Goal: Task Accomplishment & Management: Complete application form

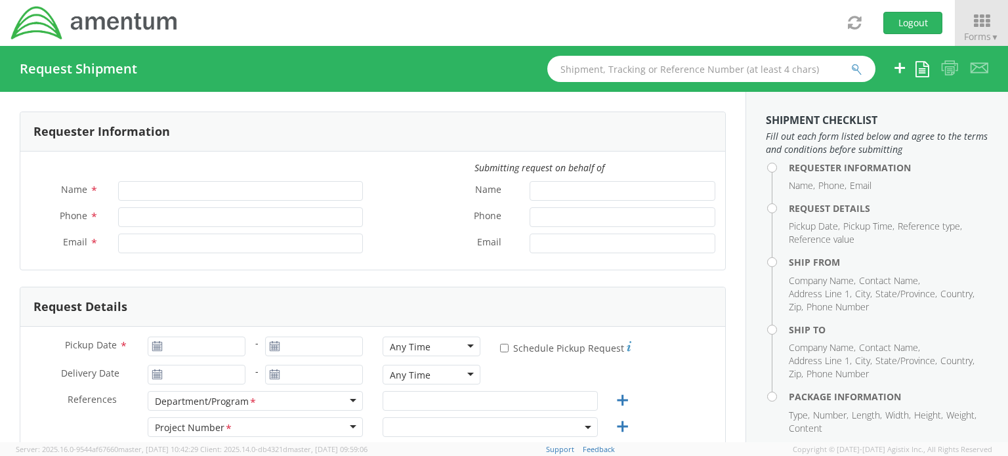
type input "[PERSON_NAME]"
type input "[PERSON_NAME][EMAIL_ADDRESS][PERSON_NAME][DOMAIN_NAME]"
select select "ADMN.100046.00000"
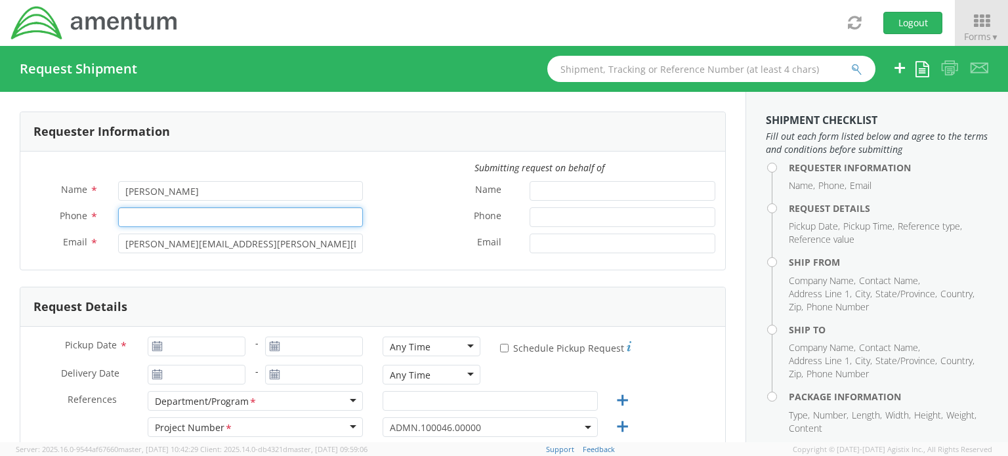
click at [213, 219] on input "Phone *" at bounding box center [240, 217] width 245 height 20
type input "5718661204"
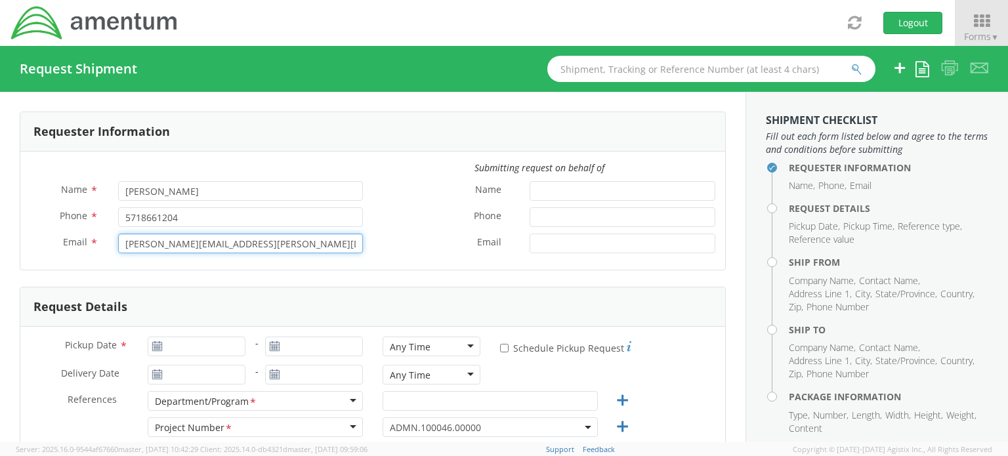
click at [274, 243] on input "[PERSON_NAME][EMAIL_ADDRESS][PERSON_NAME][DOMAIN_NAME]" at bounding box center [240, 244] width 245 height 20
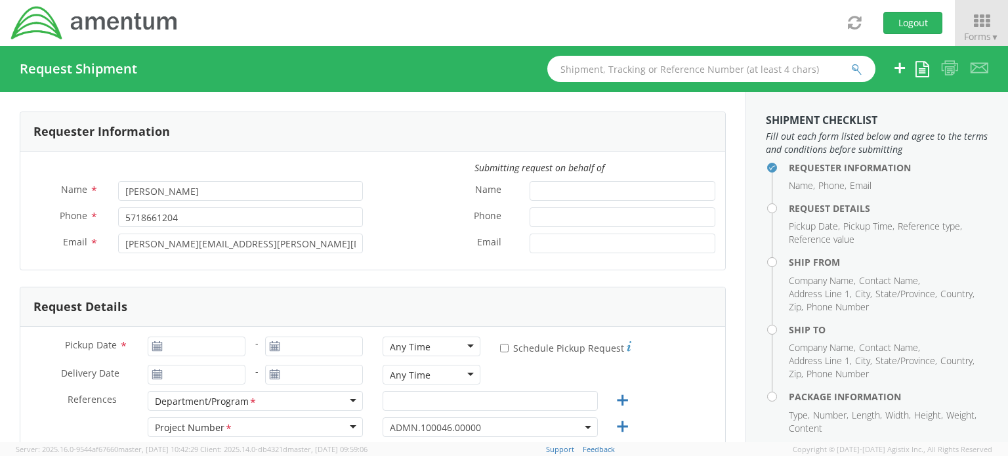
click at [156, 346] on use at bounding box center [156, 345] width 9 height 9
type input "[DATE]"
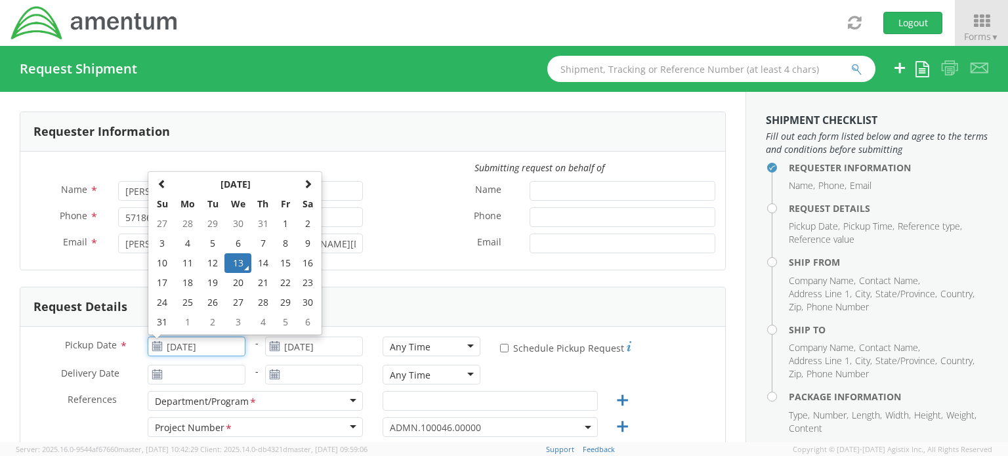
click at [167, 343] on input "[DATE]" at bounding box center [197, 347] width 98 height 20
click at [236, 264] on td "13" at bounding box center [238, 263] width 28 height 20
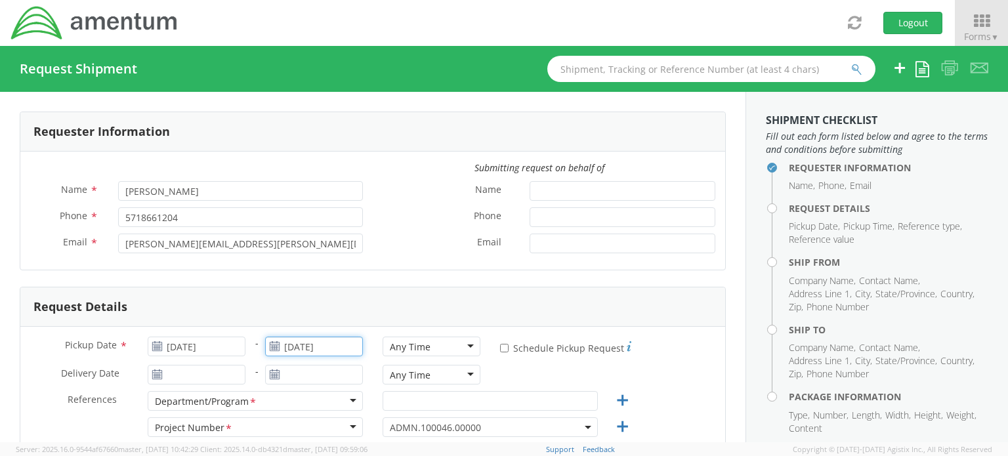
click at [302, 345] on input "[DATE]" at bounding box center [314, 347] width 98 height 20
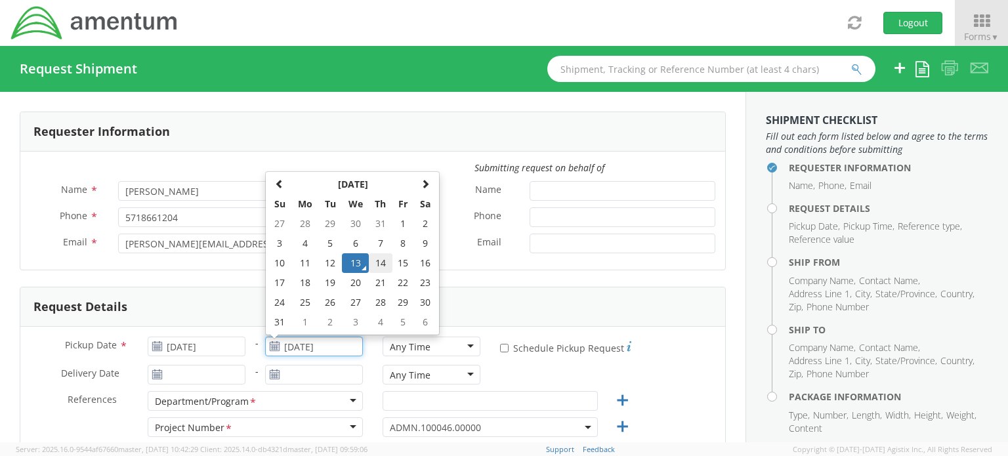
click at [374, 260] on td "14" at bounding box center [380, 263] width 23 height 20
type input "[DATE]"
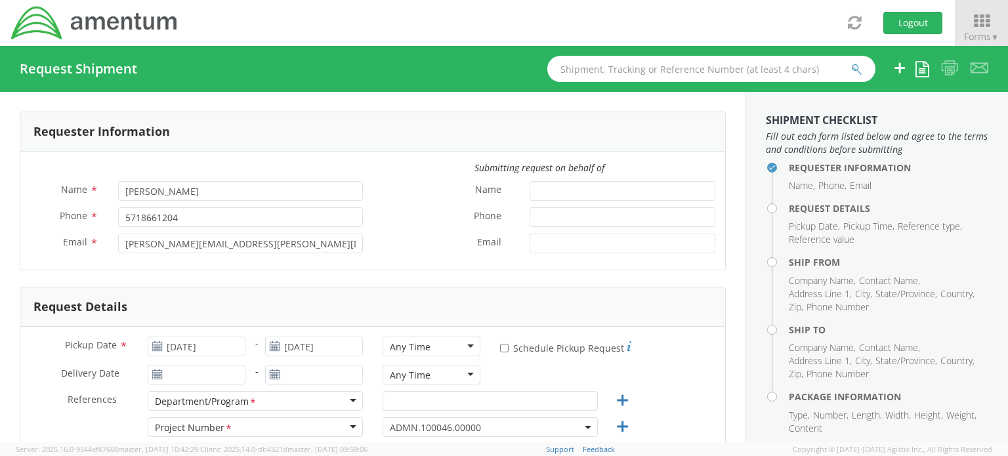
click at [433, 344] on div "Any Time" at bounding box center [432, 347] width 98 height 20
click at [185, 370] on input "[DATE]" at bounding box center [197, 375] width 98 height 20
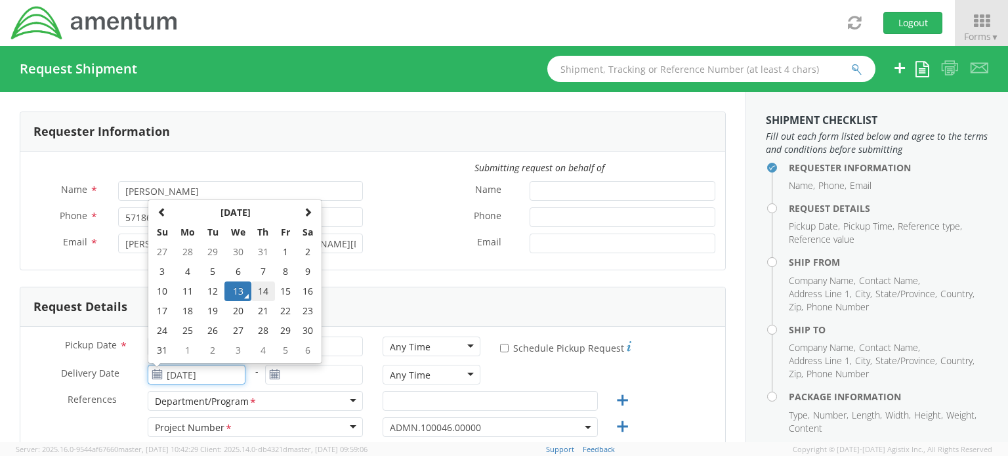
click at [265, 289] on td "14" at bounding box center [262, 292] width 23 height 20
type input "[DATE]"
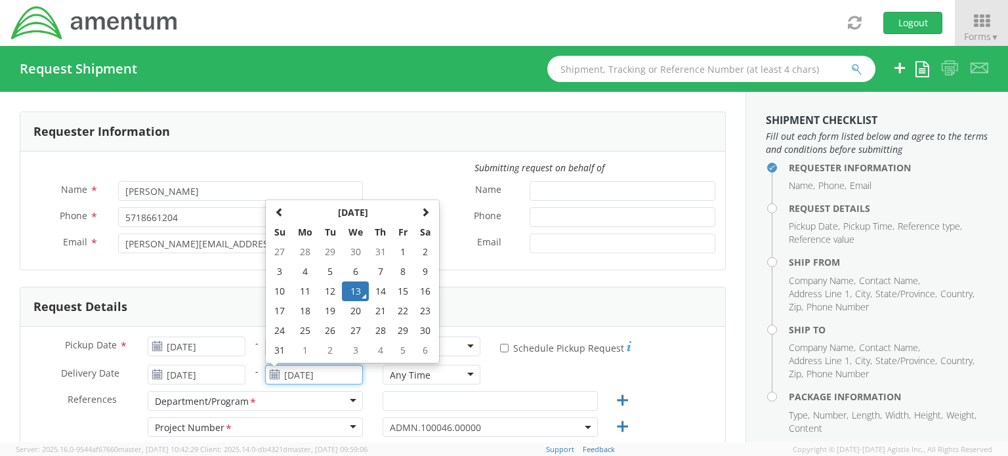
click at [313, 369] on input "[DATE]" at bounding box center [314, 375] width 98 height 20
click at [378, 291] on td "14" at bounding box center [380, 292] width 23 height 20
type input "[DATE]"
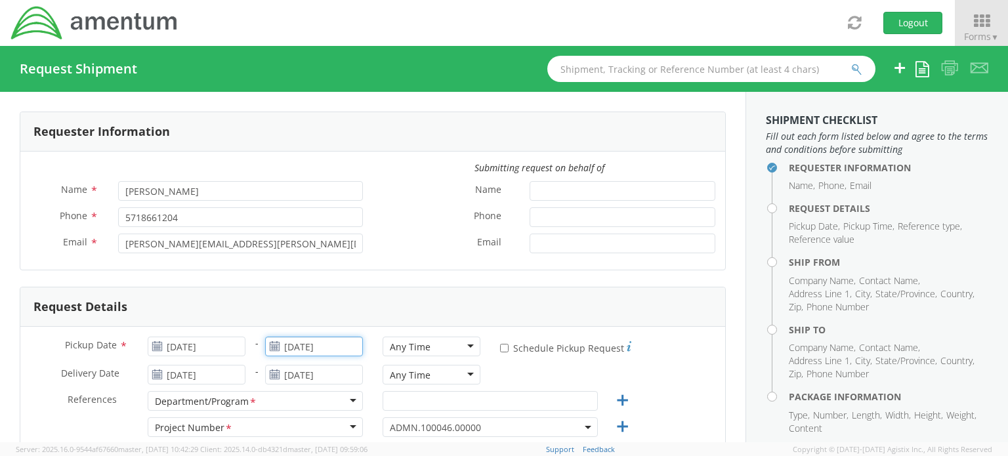
click at [303, 347] on input "[DATE]" at bounding box center [314, 347] width 98 height 20
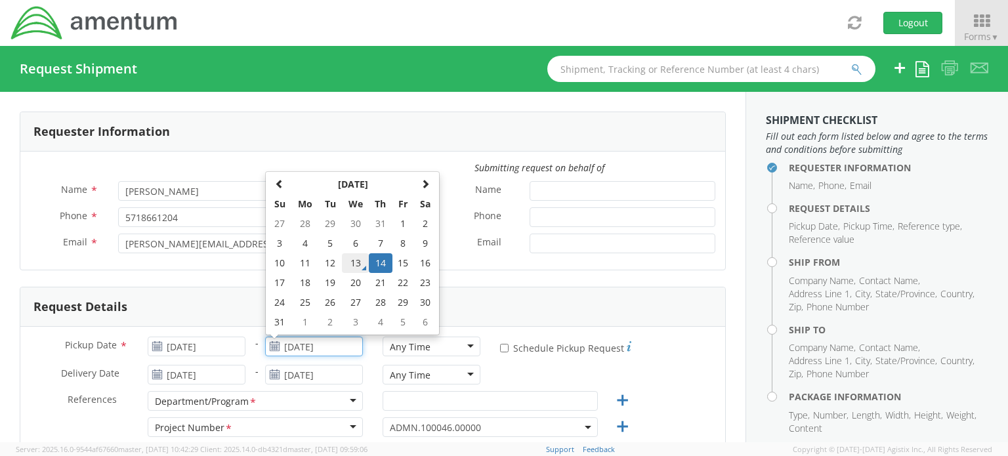
click at [352, 264] on td "13" at bounding box center [356, 263] width 28 height 20
type input "[DATE]"
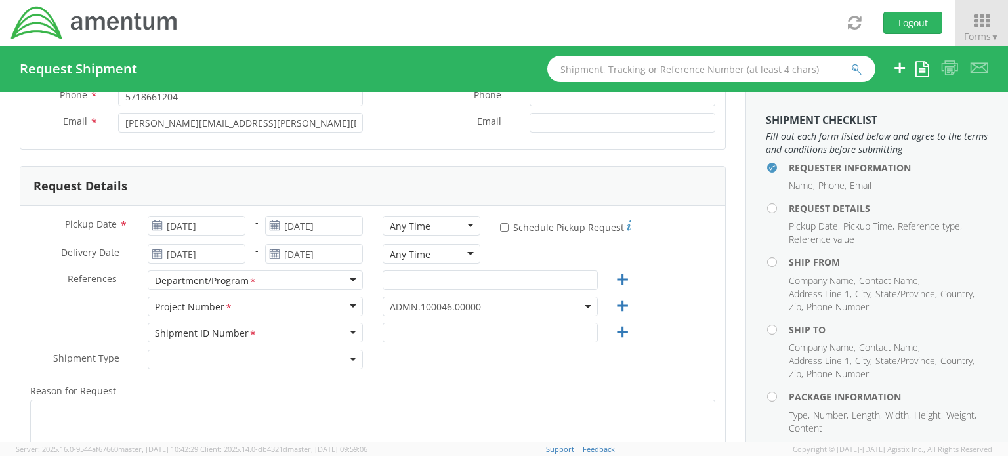
scroll to position [131, 0]
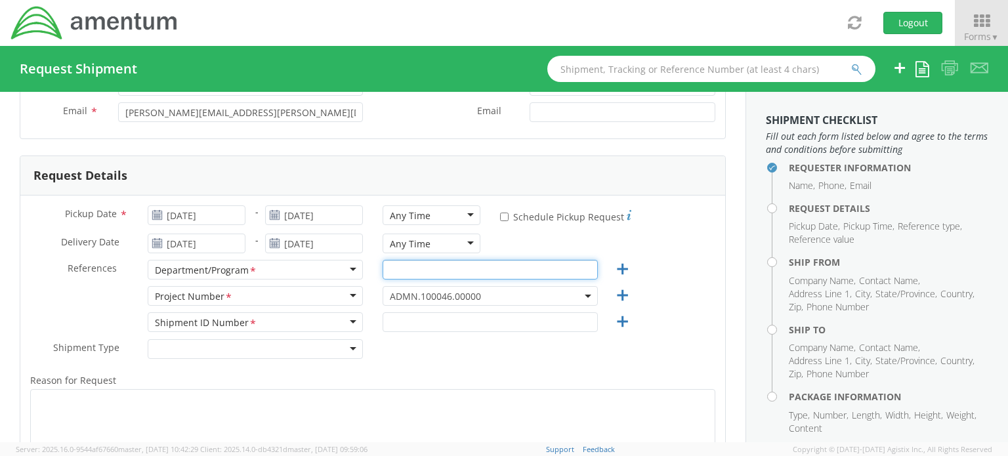
click at [431, 267] on input "text" at bounding box center [490, 270] width 215 height 20
drag, startPoint x: 482, startPoint y: 268, endPoint x: 365, endPoint y: 270, distance: 117.5
click at [365, 270] on div "References * Department/Program <span class="required">*</span> Department/Prog…" at bounding box center [372, 273] width 705 height 26
type input "ADMN.100046.00000"
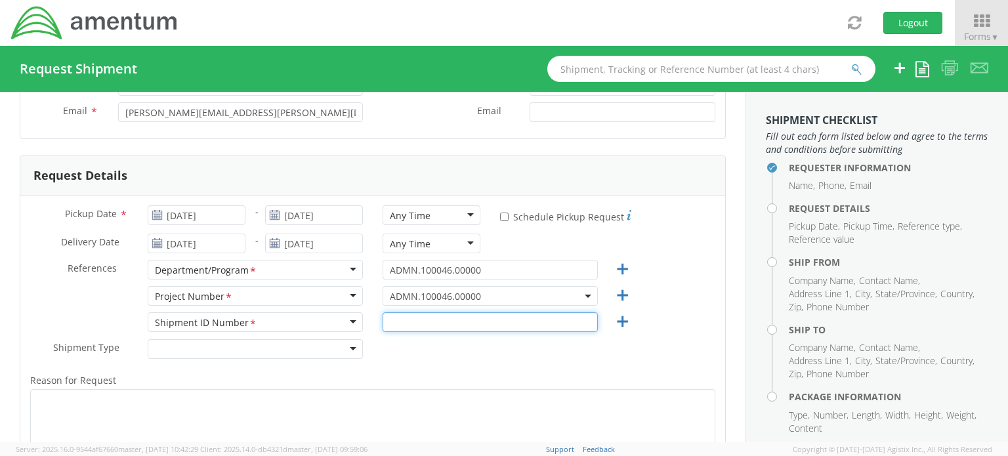
click at [413, 324] on input "text" at bounding box center [490, 322] width 215 height 20
paste input "ADMN.100046.00000"
type input "ADMN.100046.00000"
click at [346, 350] on div at bounding box center [255, 349] width 215 height 20
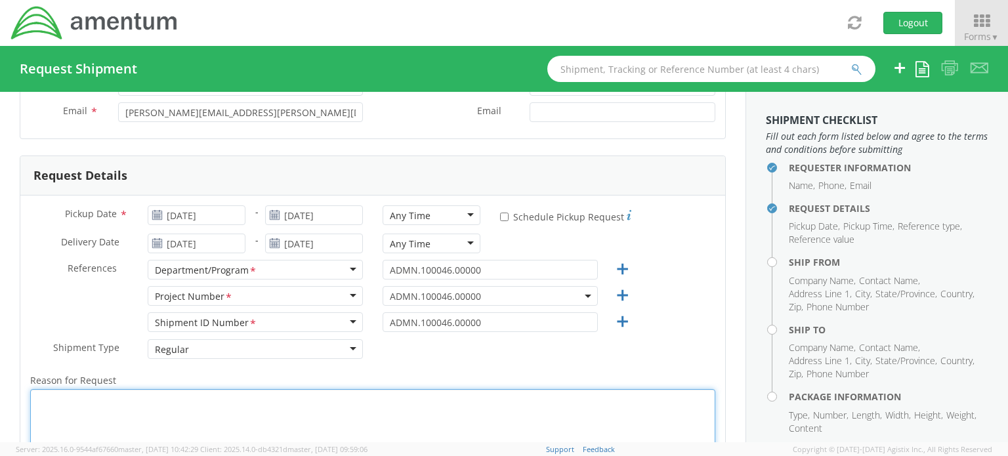
click at [299, 404] on textarea "Reason for Request *" at bounding box center [372, 420] width 685 height 62
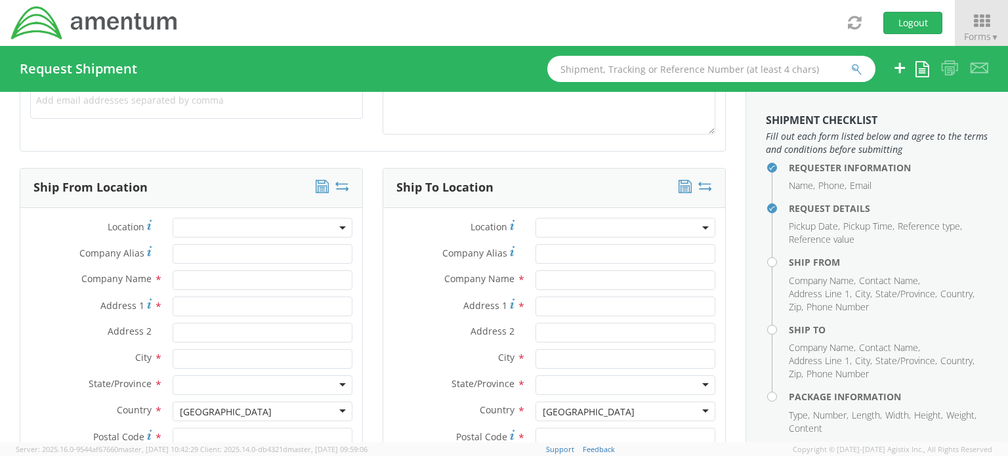
scroll to position [525, 0]
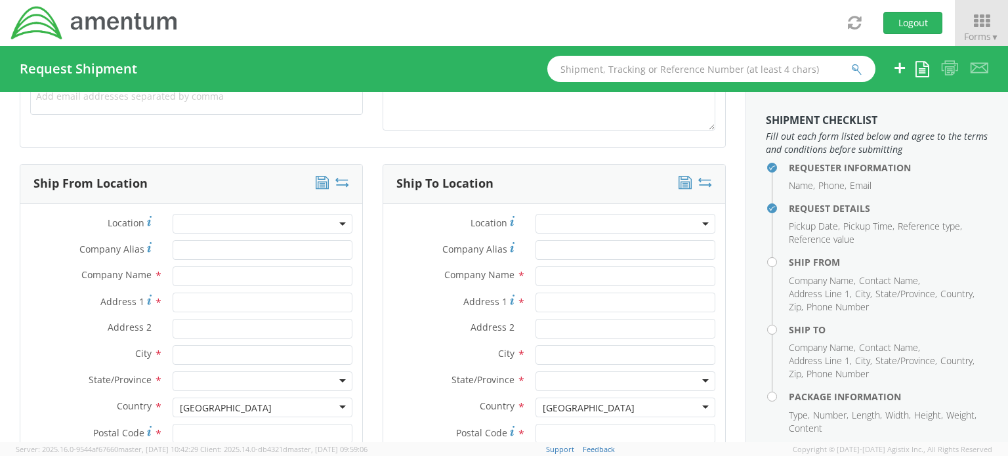
type textarea "legal documents for review"
click at [242, 268] on input "text" at bounding box center [263, 276] width 180 height 20
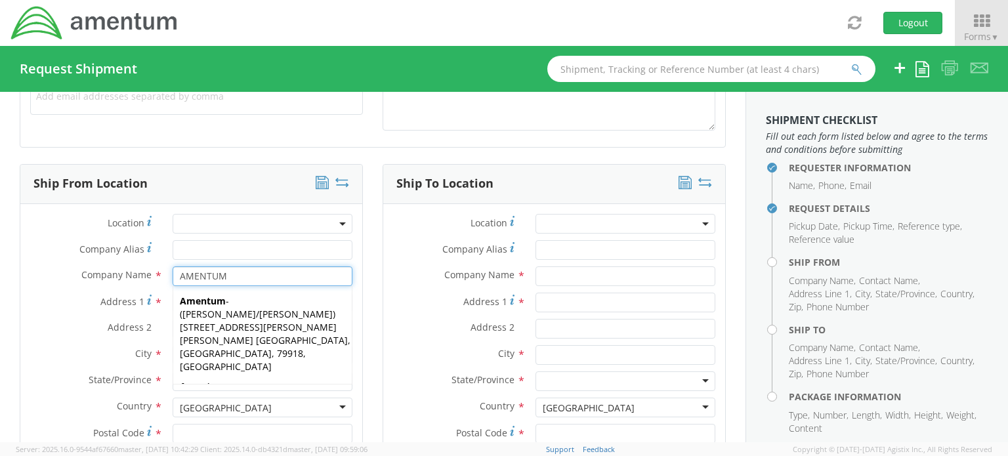
click at [212, 278] on input "AMENTUM" at bounding box center [263, 276] width 180 height 20
type input "AMENTUM"
click at [71, 301] on label "Address 1 *" at bounding box center [91, 302] width 142 height 18
click at [173, 301] on input "Address 1 *" at bounding box center [263, 303] width 180 height 20
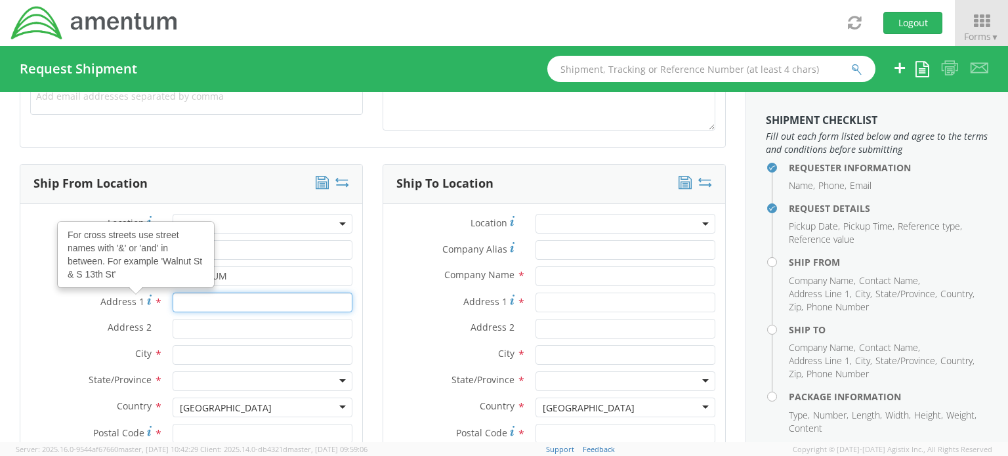
click at [201, 301] on input "Address 1 For cross streets use street names with '&' or 'and' in between. For …" at bounding box center [263, 303] width 180 height 20
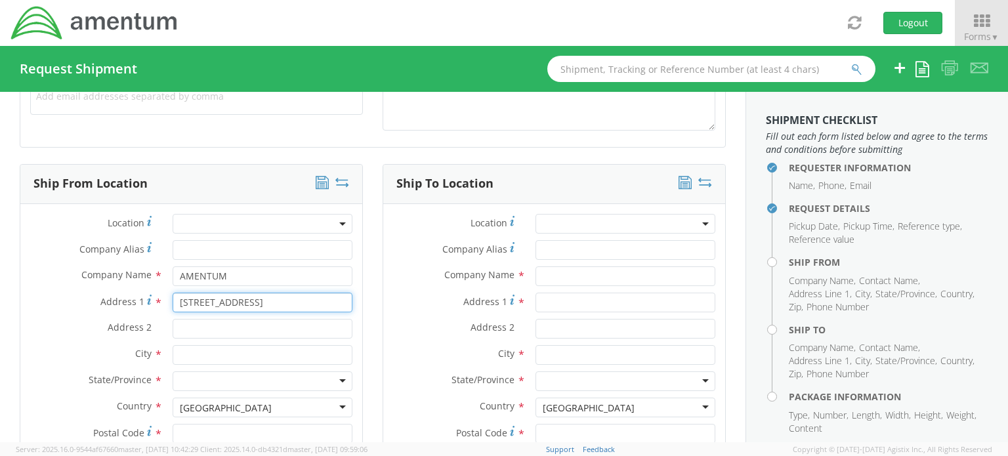
type input "[STREET_ADDRESS]"
type input "Suite 700"
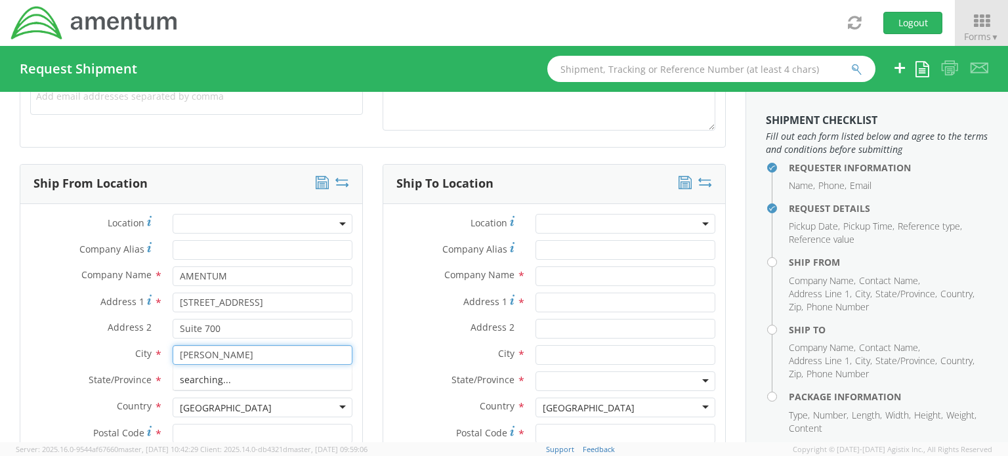
type input "[PERSON_NAME]"
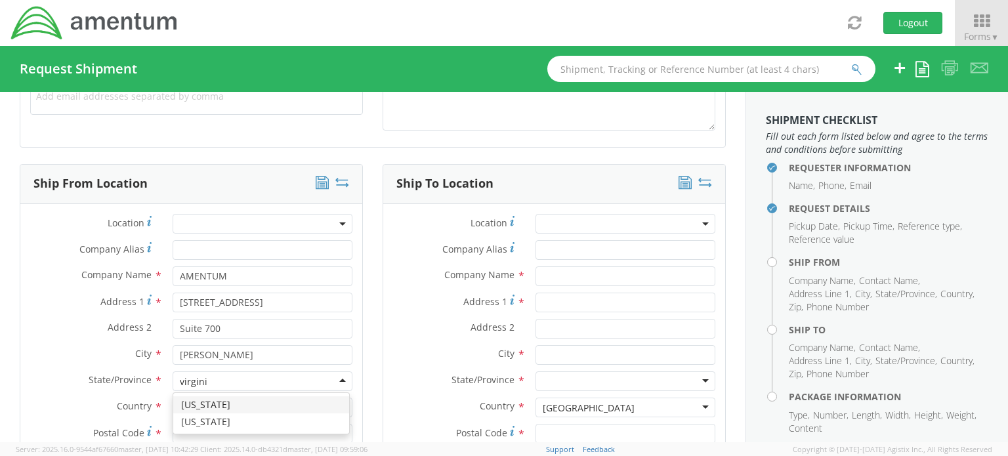
type input "[US_STATE]"
click at [228, 435] on input "Postal Code *" at bounding box center [263, 434] width 180 height 20
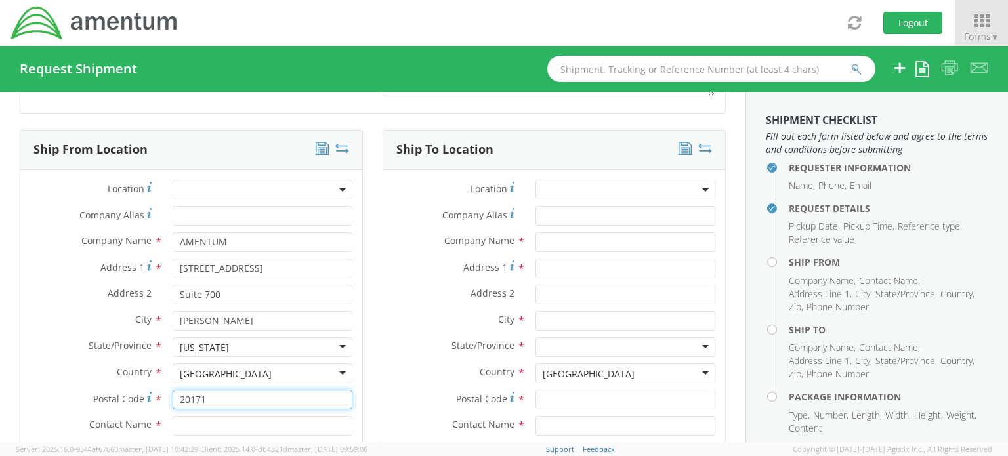
scroll to position [722, 0]
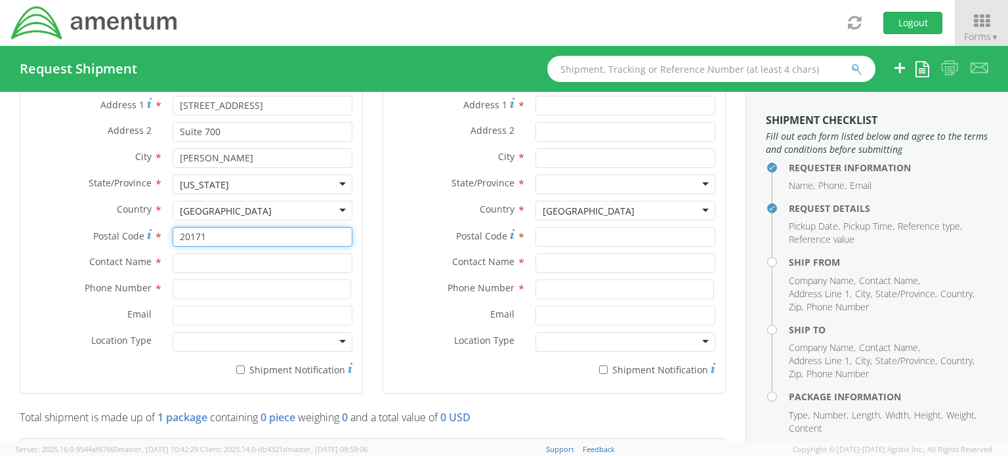
type input "20171"
click at [215, 263] on input "text" at bounding box center [263, 263] width 180 height 20
type input "[PERSON_NAME]"
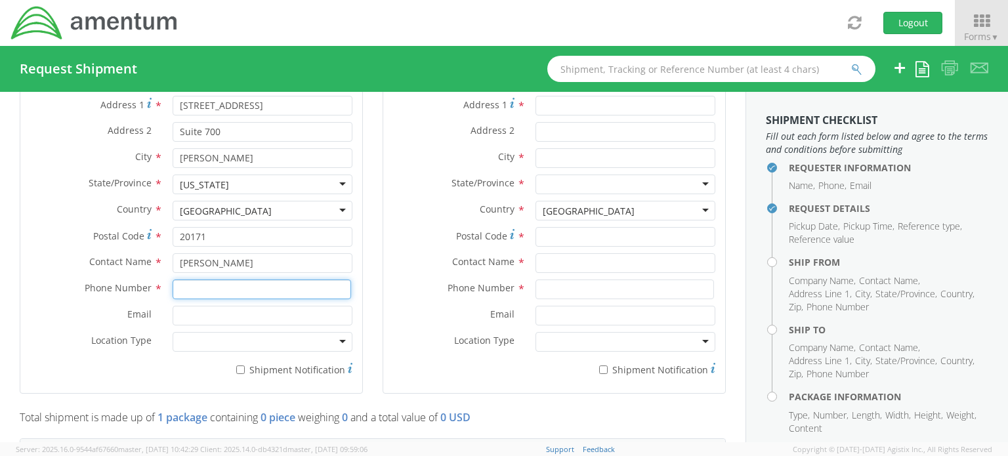
click at [200, 289] on input at bounding box center [262, 290] width 179 height 20
type input "5718661204"
click at [178, 312] on input "Email *" at bounding box center [263, 316] width 180 height 20
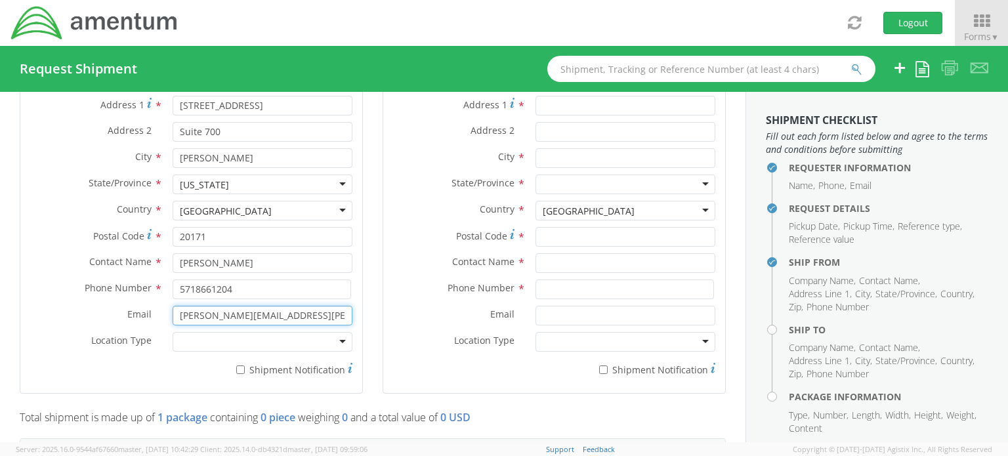
type input "[PERSON_NAME][EMAIL_ADDRESS][PERSON_NAME][DOMAIN_NAME]"
click at [272, 343] on div at bounding box center [263, 342] width 180 height 20
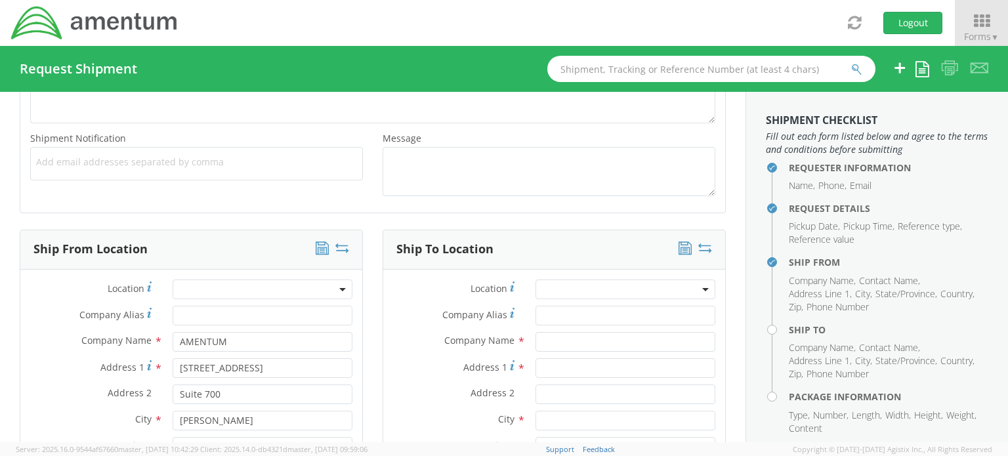
scroll to position [459, 0]
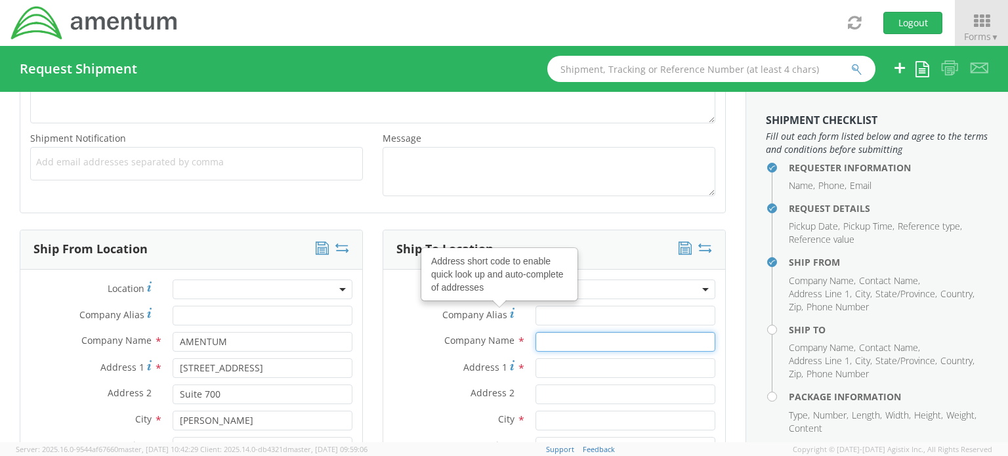
click at [550, 338] on input "text" at bounding box center [626, 342] width 180 height 20
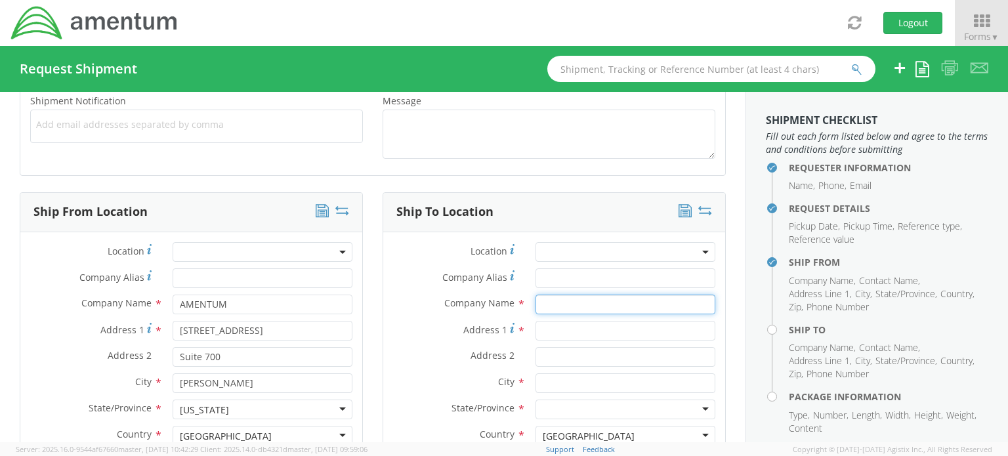
scroll to position [525, 0]
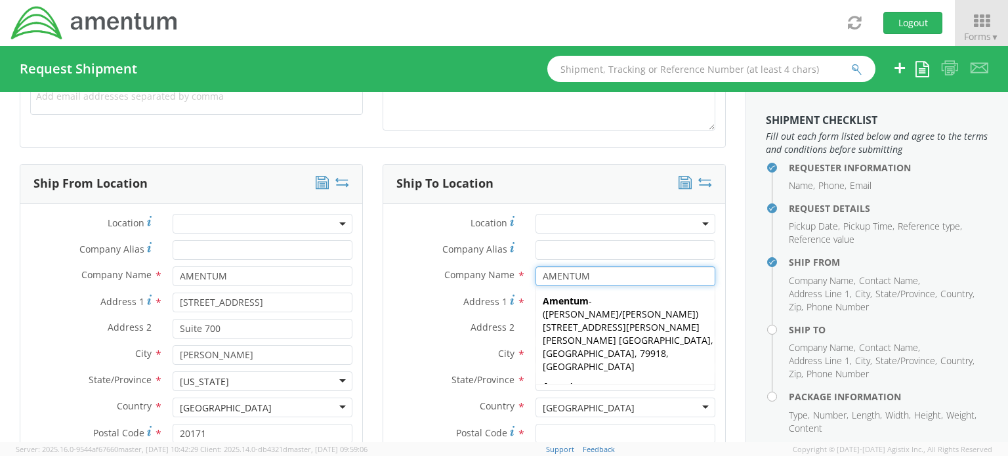
type input "AMENTUM"
click at [411, 328] on label "Address 2 *" at bounding box center [454, 327] width 142 height 17
click at [536, 328] on input "Address 2 *" at bounding box center [626, 329] width 180 height 20
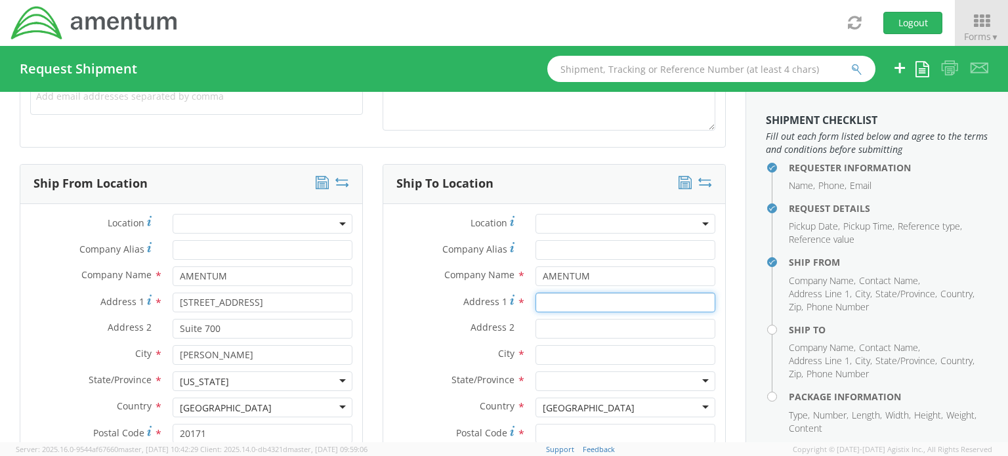
click at [562, 299] on input "Address 1 *" at bounding box center [626, 303] width 180 height 20
type input "[STREET_ADDRESS][PERSON_NAME]"
type input "Unit 1114"
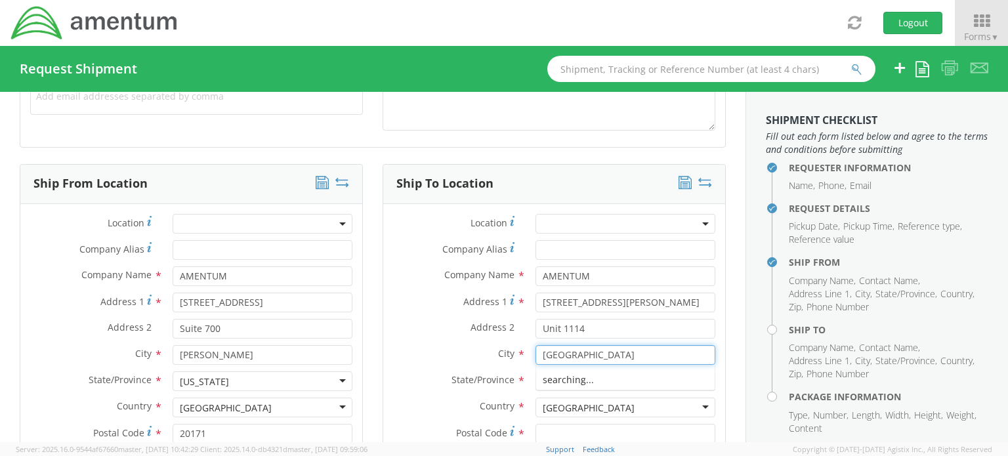
type input "[GEOGRAPHIC_DATA]"
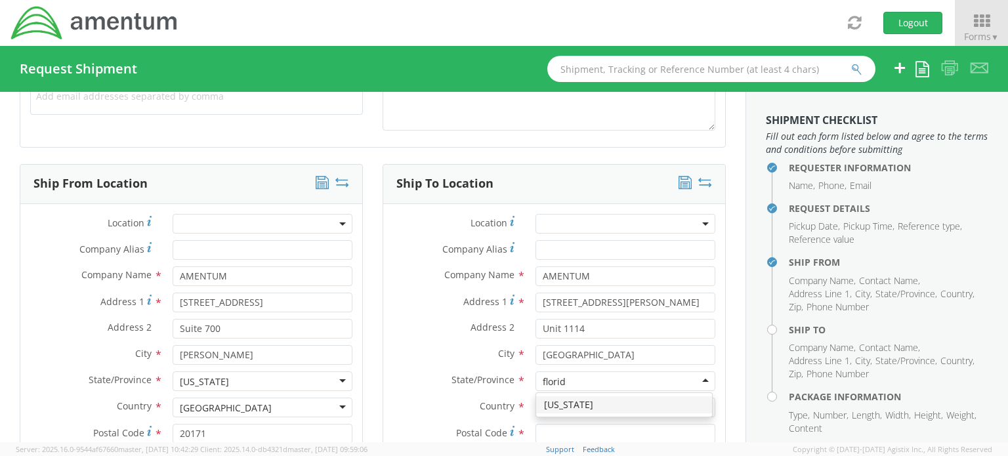
type input "[US_STATE]"
click at [572, 427] on input "Postal Code *" at bounding box center [626, 434] width 180 height 20
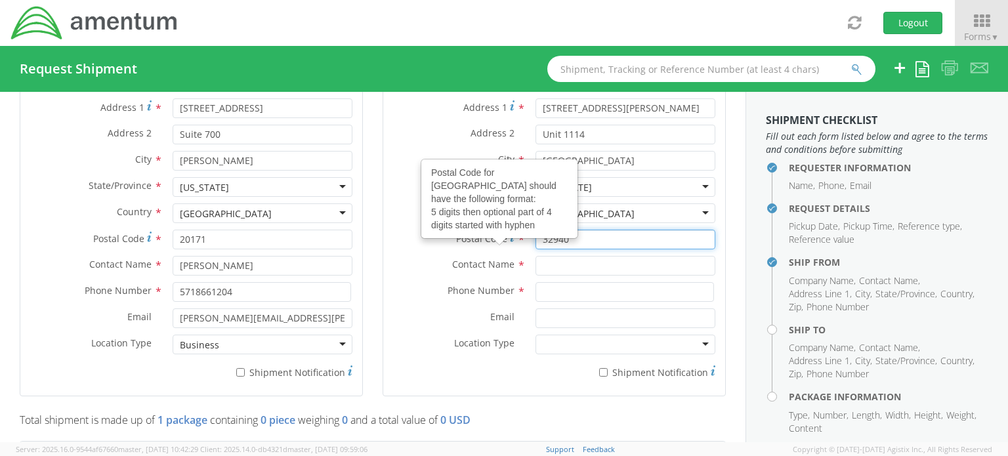
scroll to position [722, 0]
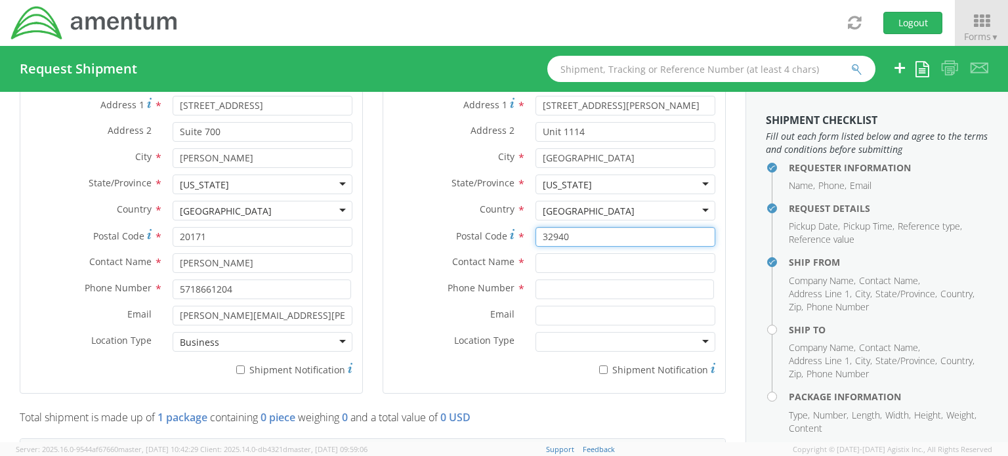
type input "32940"
click at [564, 263] on input "text" at bounding box center [626, 263] width 180 height 20
type input "[PERSON_NAME]"
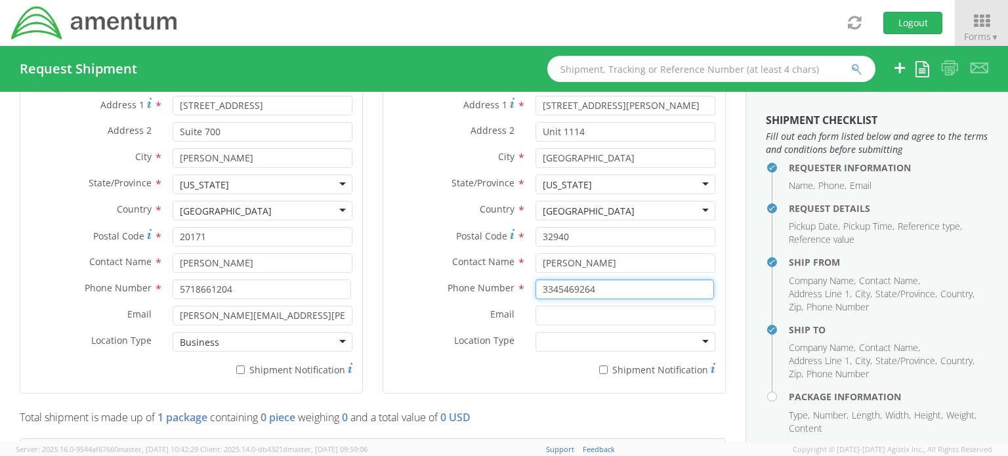
type input "3345469264"
click at [545, 316] on input "Email *" at bounding box center [626, 316] width 180 height 20
type input "[EMAIL_ADDRESS][PERSON_NAME][DOMAIN_NAME]"
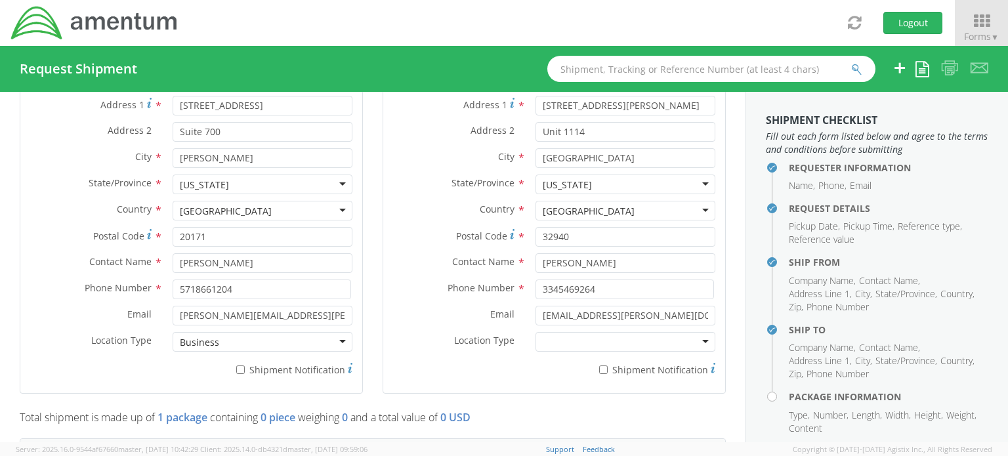
click at [578, 342] on div at bounding box center [626, 342] width 180 height 20
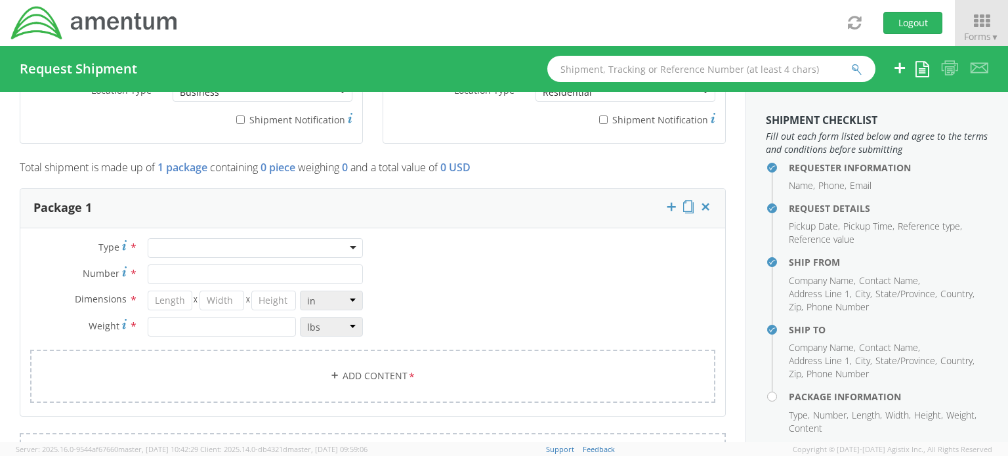
scroll to position [984, 0]
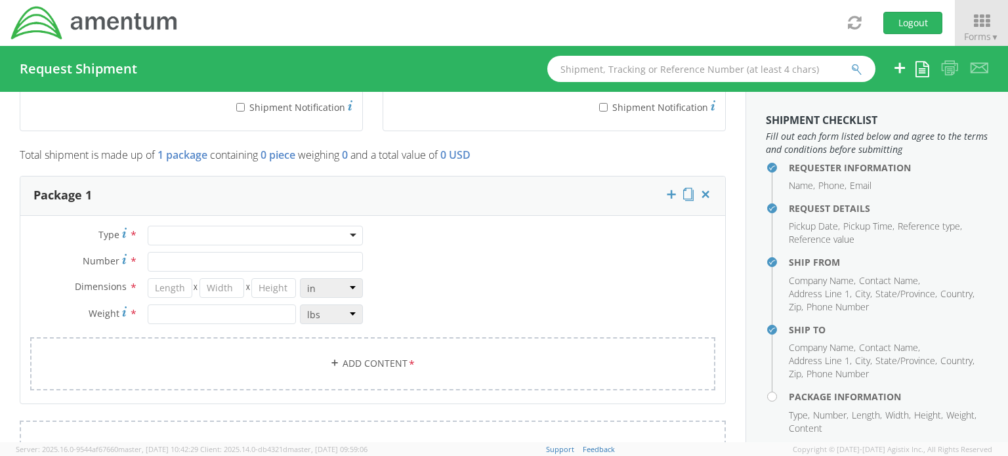
click at [278, 234] on div at bounding box center [255, 236] width 215 height 20
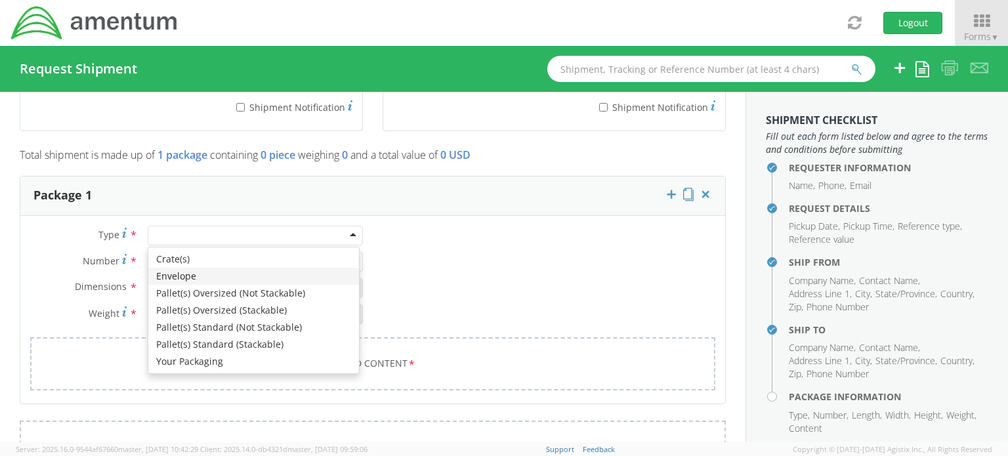
type input "1"
type input "9.5"
type input "12.5"
type input "0.25"
type input "1"
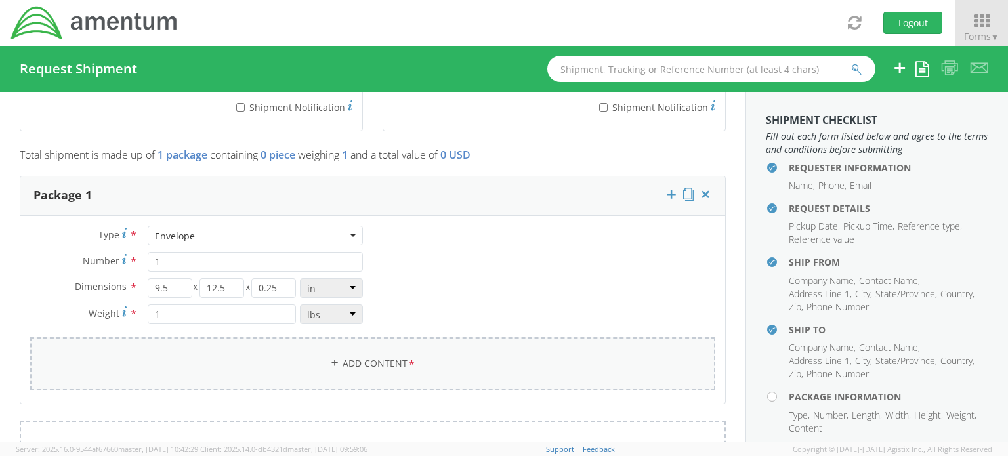
click at [389, 364] on link "Add Content *" at bounding box center [372, 363] width 685 height 53
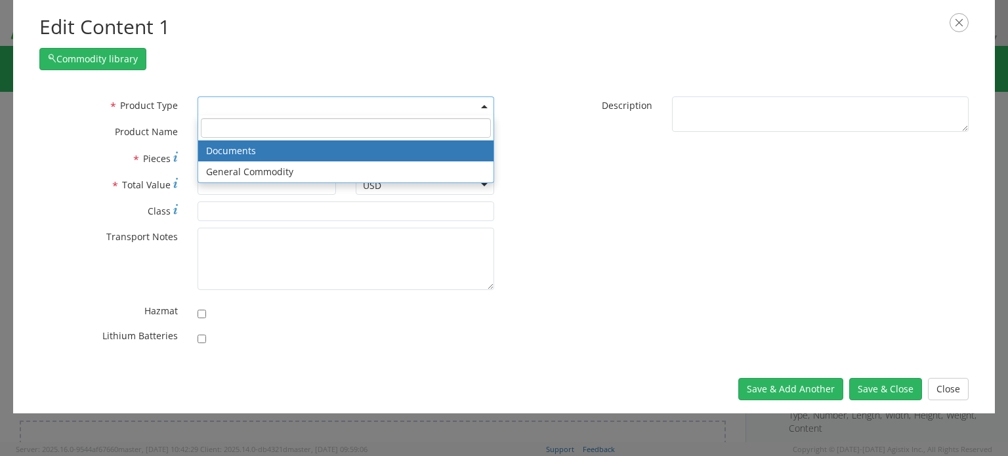
click at [330, 105] on span at bounding box center [346, 106] width 297 height 20
select select "DOCUMENT"
type input "Documents"
type input "1"
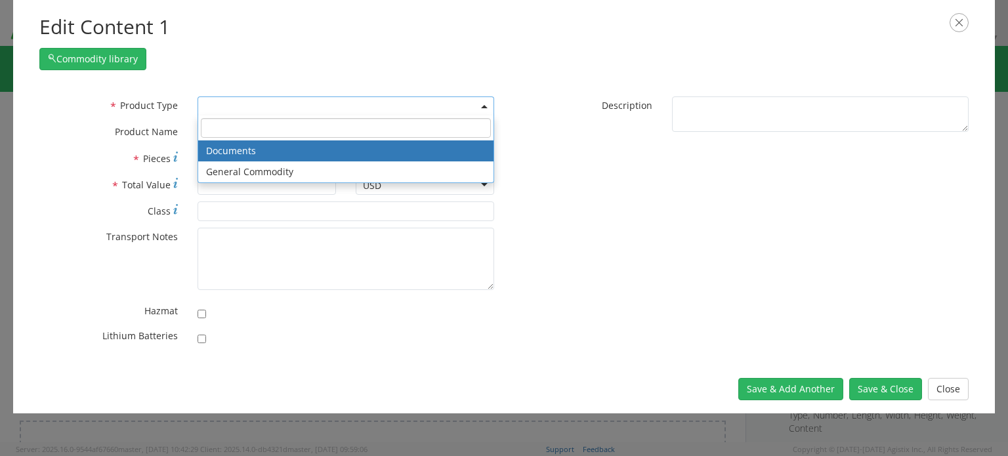
type textarea "Documents"
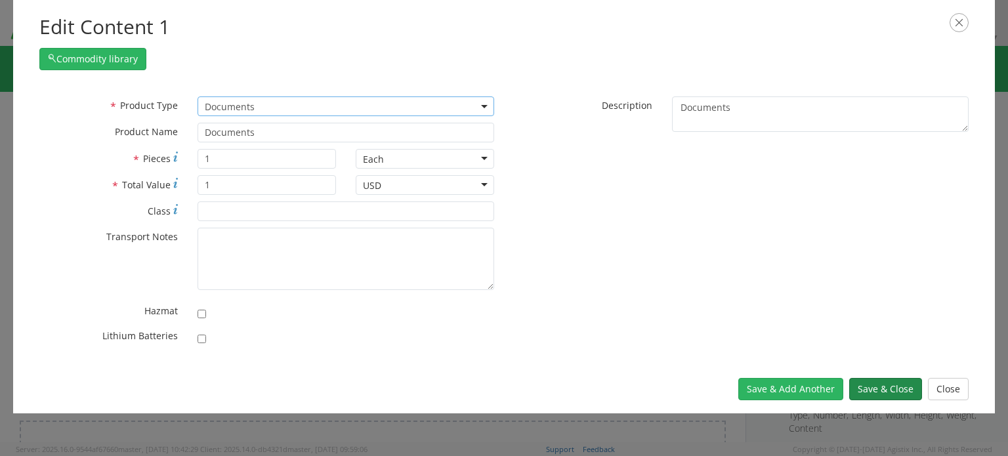
click at [879, 390] on button "Save & Close" at bounding box center [885, 389] width 73 height 22
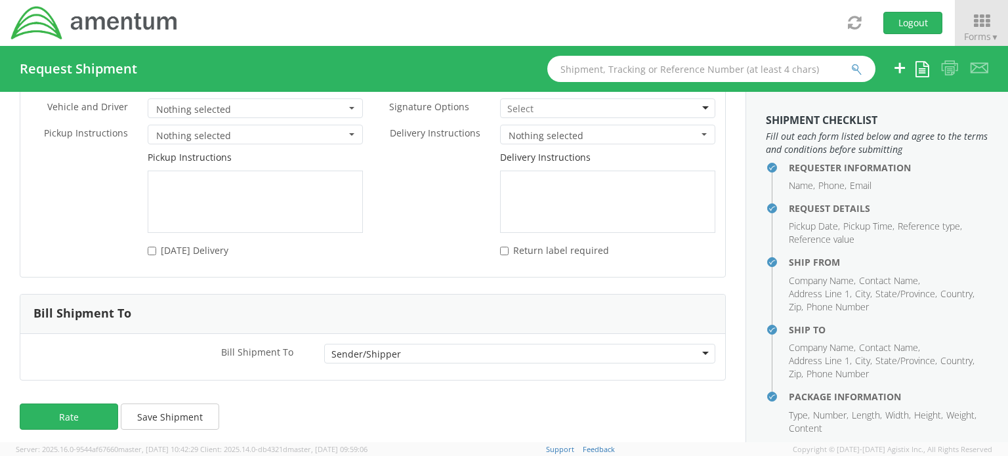
scroll to position [1847, 0]
click at [56, 410] on button "Rate" at bounding box center [69, 414] width 98 height 26
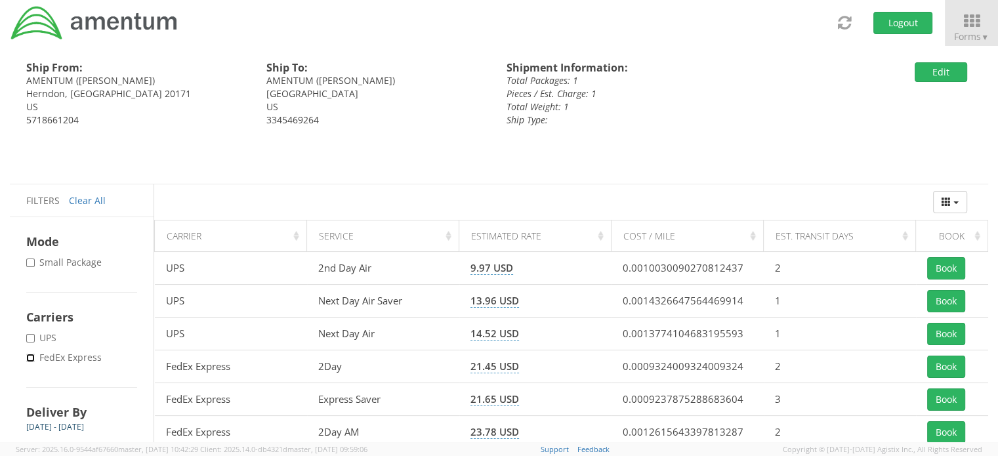
click at [29, 354] on input "* FedEx Express" at bounding box center [30, 358] width 9 height 9
checkbox input "true"
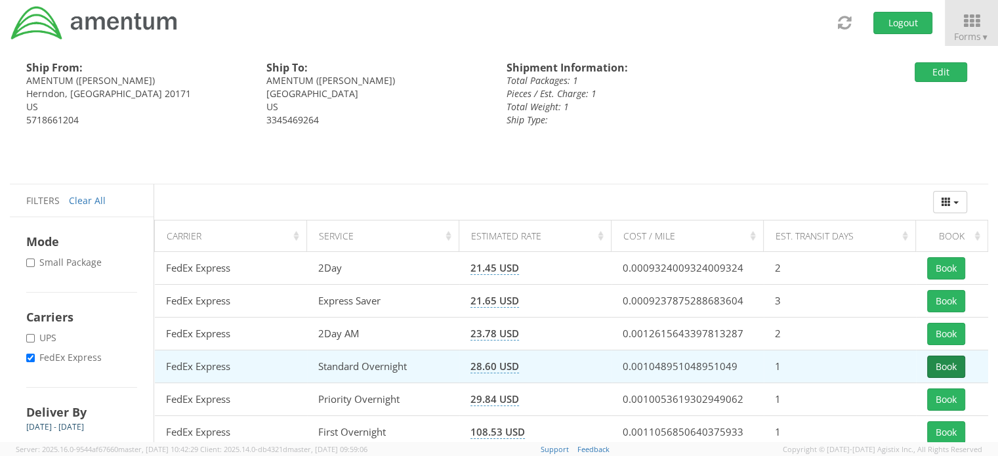
click at [953, 366] on button "Book" at bounding box center [946, 367] width 38 height 22
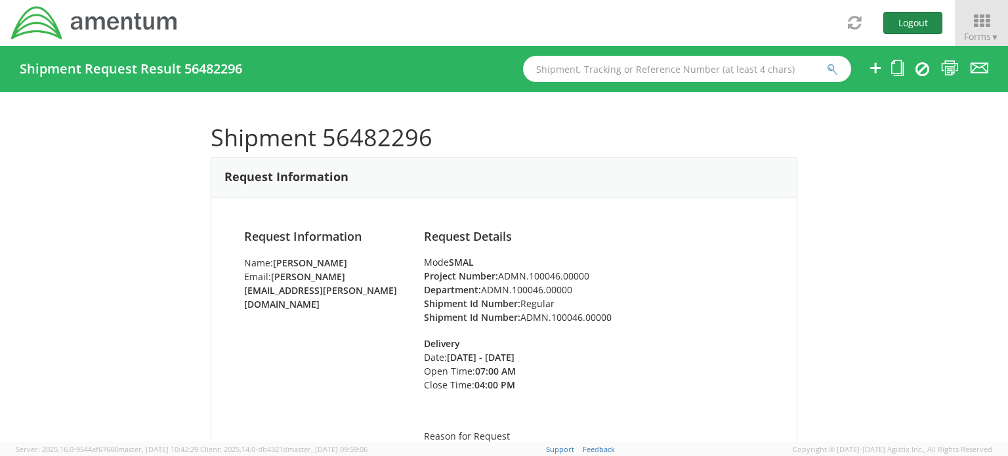
click at [906, 24] on button "Logout" at bounding box center [912, 23] width 59 height 22
